Goal: Task Accomplishment & Management: Manage account settings

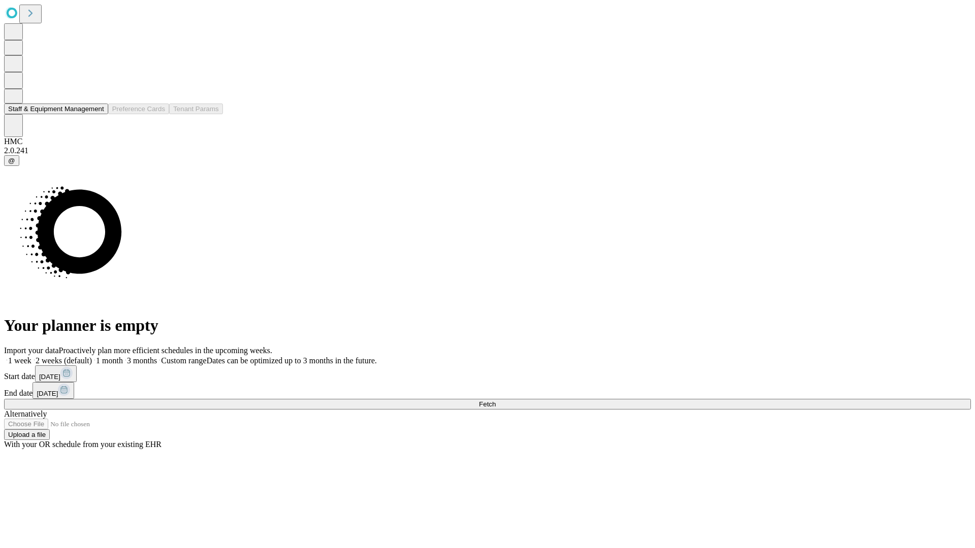
click at [95, 114] on button "Staff & Equipment Management" at bounding box center [56, 109] width 104 height 11
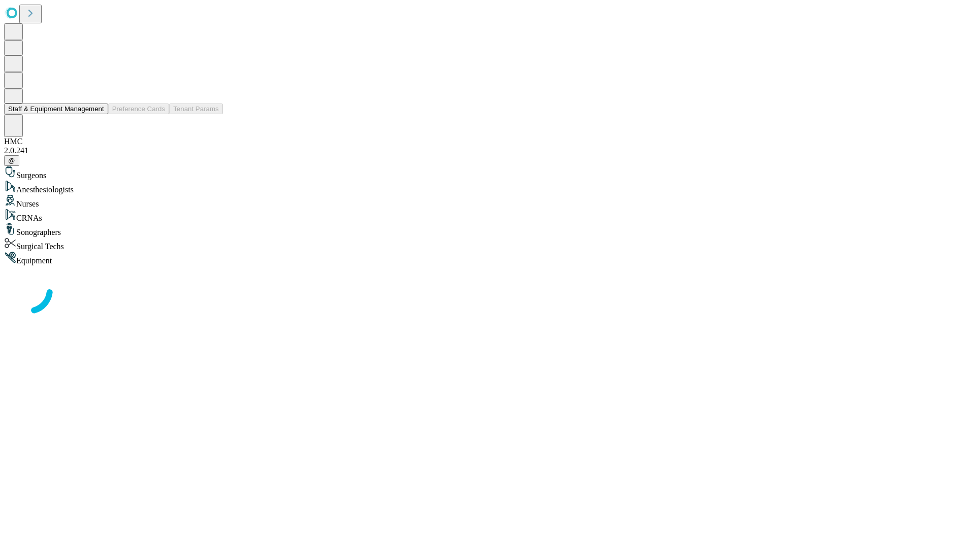
click at [97, 114] on button "Staff & Equipment Management" at bounding box center [56, 109] width 104 height 11
